Goal: Information Seeking & Learning: Understand process/instructions

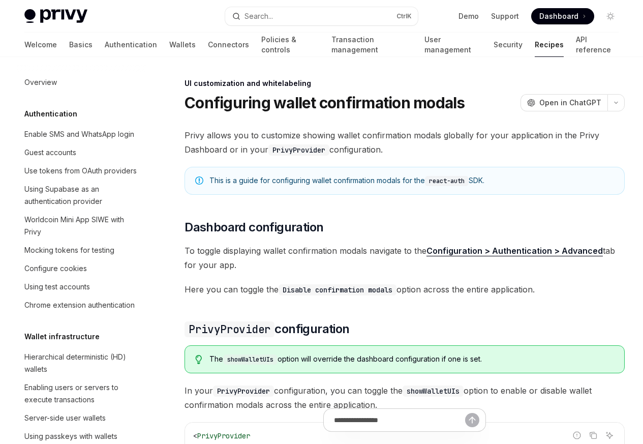
scroll to position [445, 0]
